Goal: Navigation & Orientation: Find specific page/section

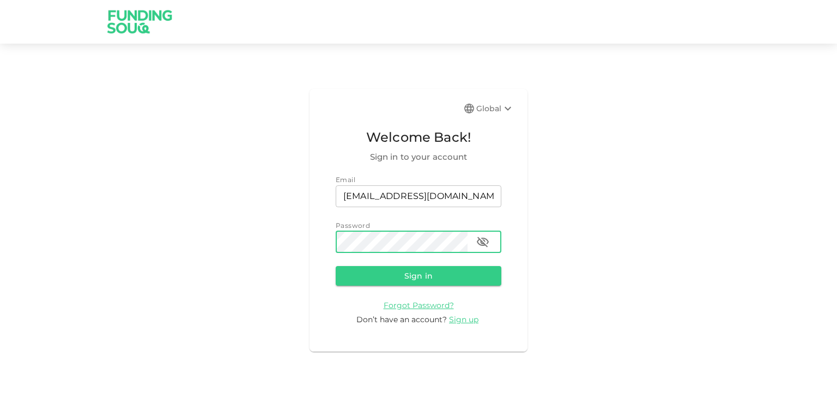
click at [335, 266] on button "Sign in" at bounding box center [418, 276] width 166 height 20
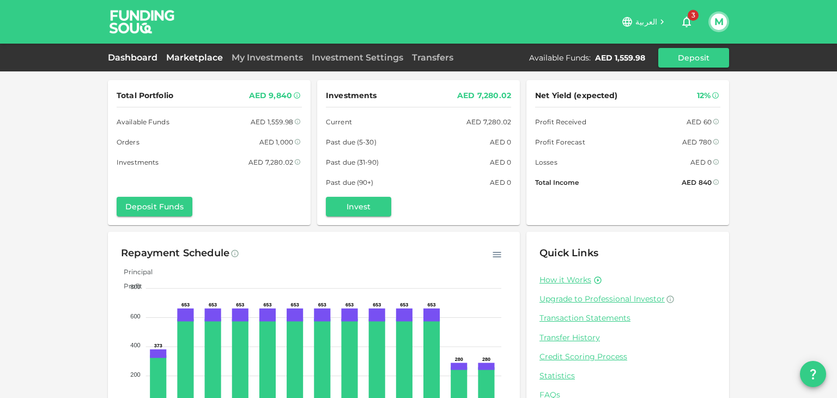
click at [185, 58] on link "Marketplace" at bounding box center [194, 57] width 65 height 10
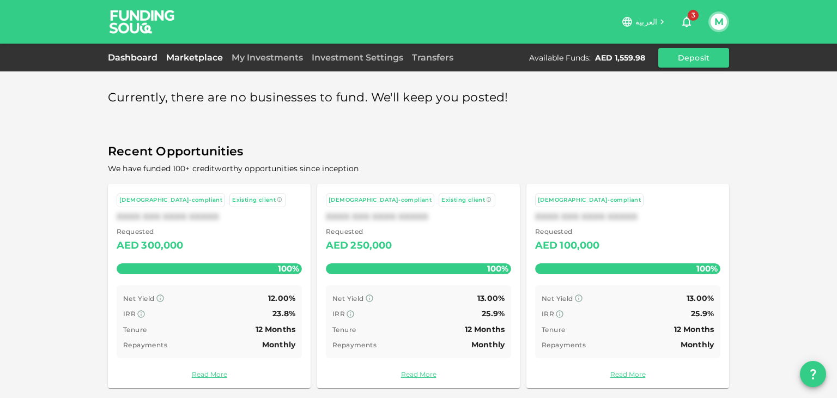
click at [156, 57] on link "Dashboard" at bounding box center [135, 57] width 54 height 10
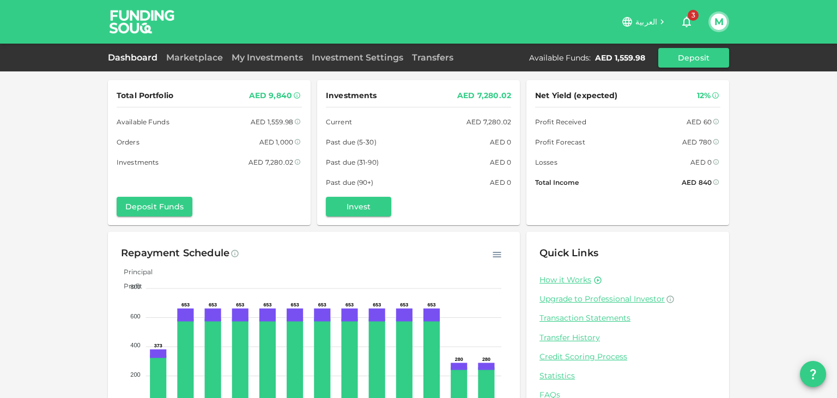
click at [203, 66] on div "Dashboard Marketplace My Investments Investment Settings Transfers Available Fu…" at bounding box center [418, 58] width 621 height 20
click at [202, 64] on div "Dashboard Marketplace My Investments Investment Settings Transfers Available Fu…" at bounding box center [418, 58] width 621 height 20
click at [200, 60] on link "Marketplace" at bounding box center [194, 57] width 65 height 10
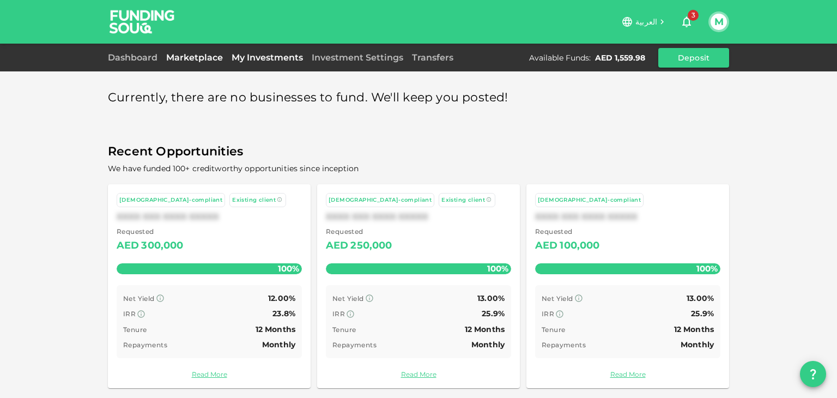
click at [248, 55] on link "My Investments" at bounding box center [267, 57] width 80 height 10
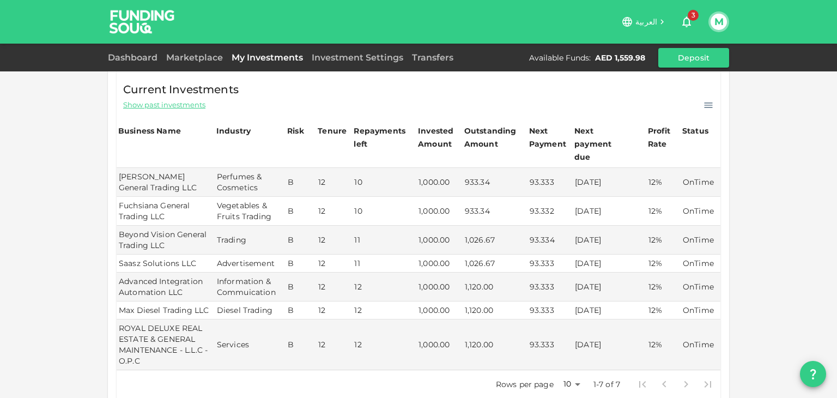
scroll to position [203, 0]
